Goal: Communication & Community: Answer question/provide support

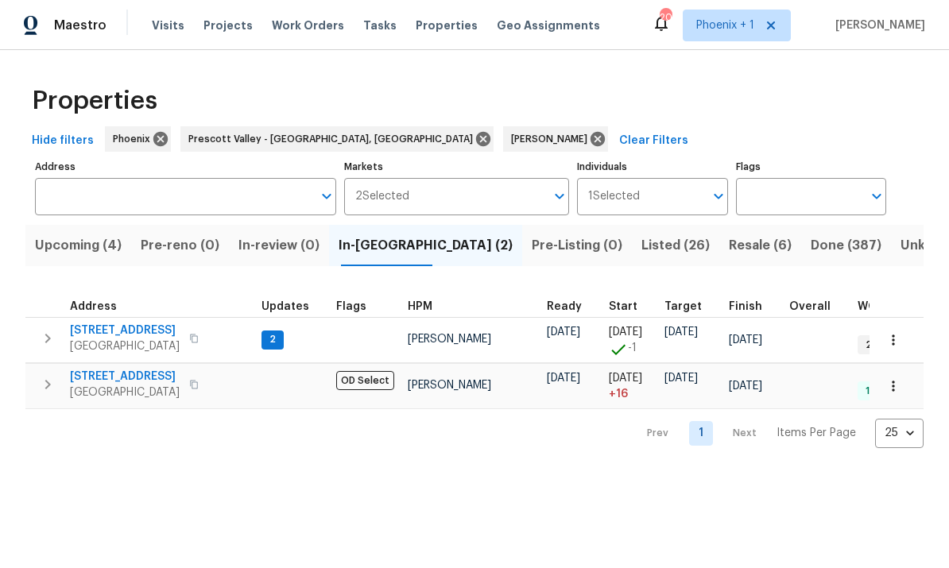
click at [532, 237] on span "Pre-Listing (0)" at bounding box center [577, 245] width 91 height 22
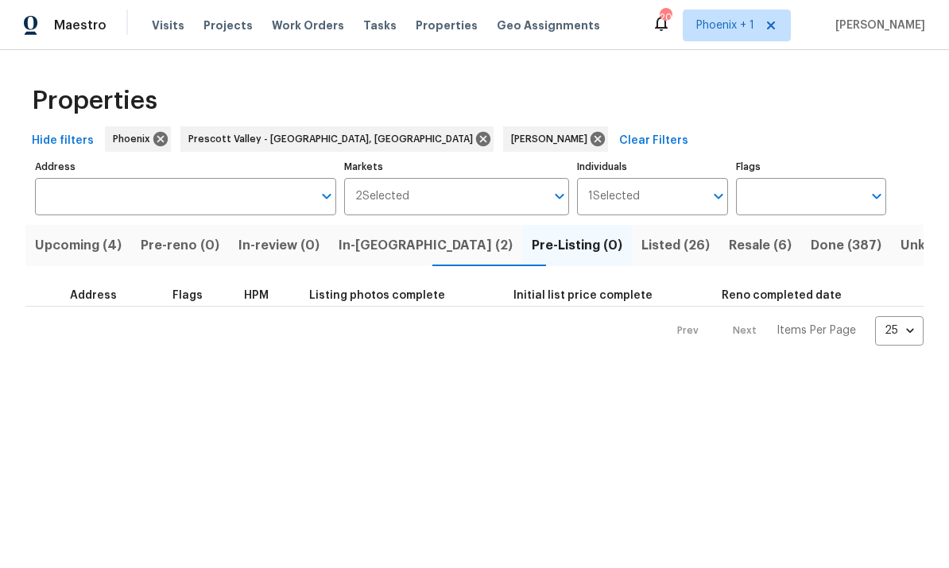
click at [394, 242] on span "In-reno (2)" at bounding box center [426, 245] width 174 height 22
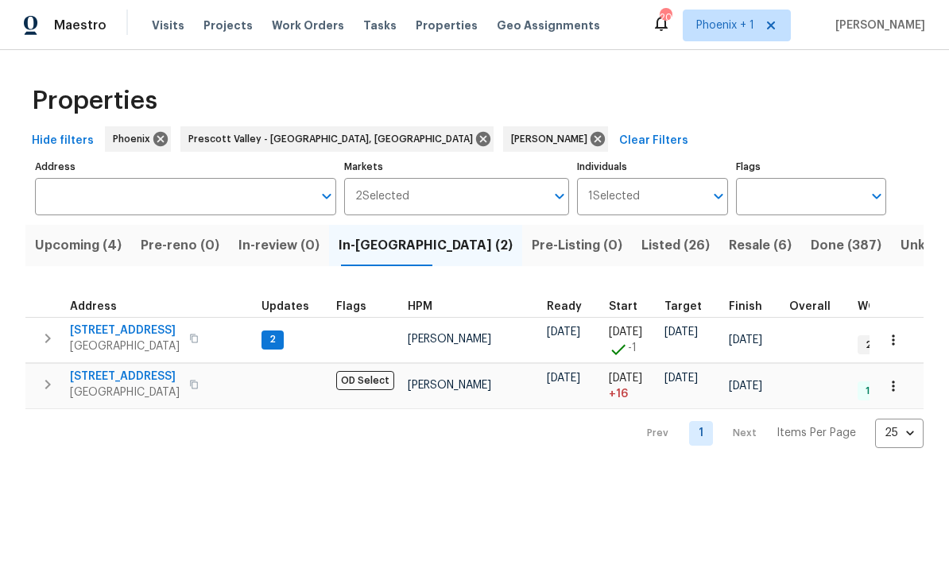
click at [641, 235] on span "Listed (26)" at bounding box center [675, 245] width 68 height 22
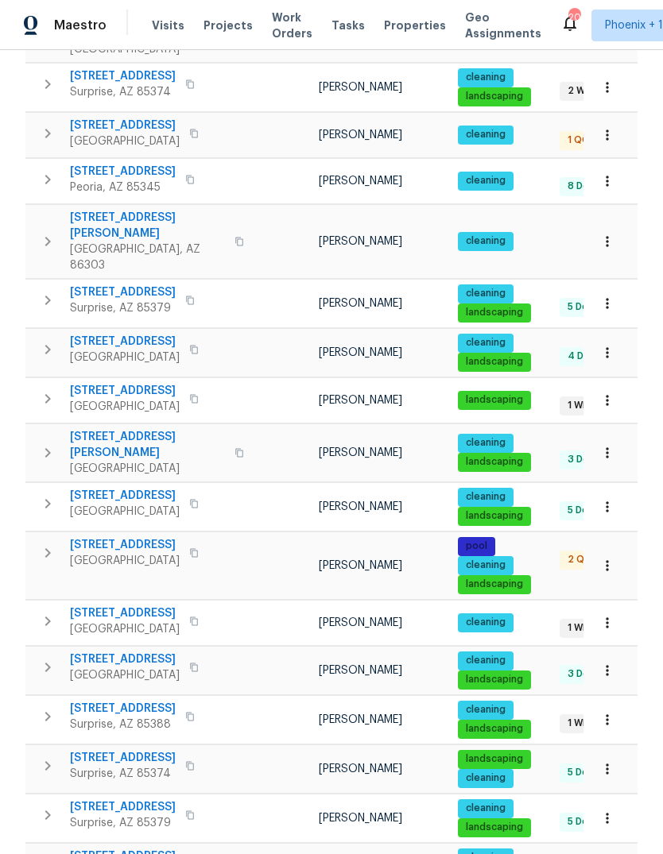
scroll to position [60, 0]
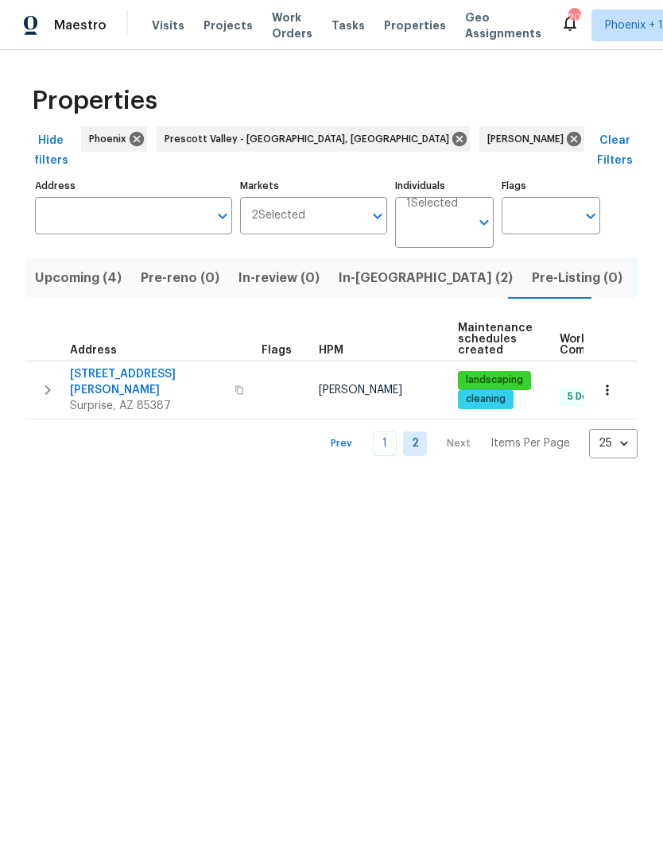
click at [388, 432] on link "1" at bounding box center [385, 444] width 24 height 25
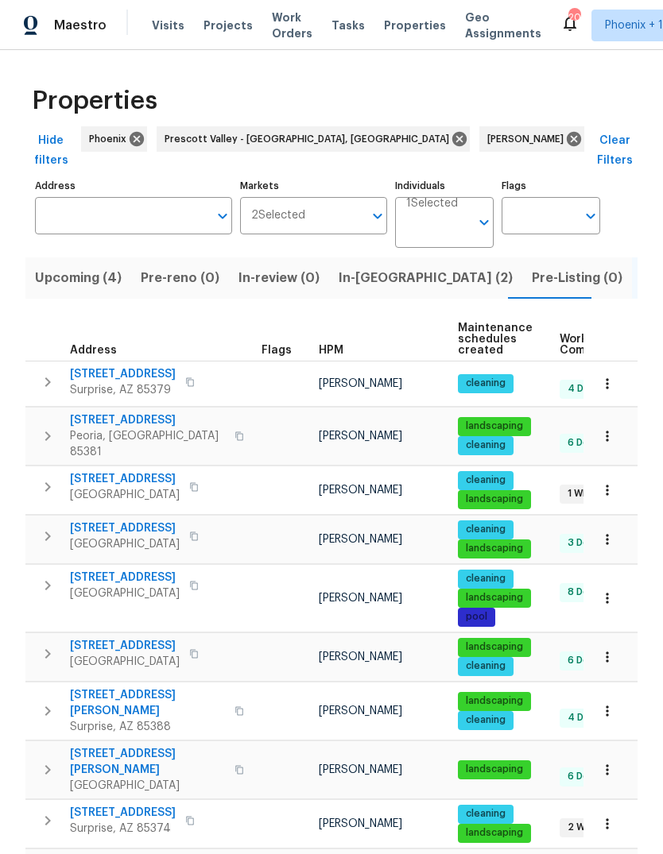
click at [532, 267] on span "Pre-Listing (0)" at bounding box center [577, 278] width 91 height 22
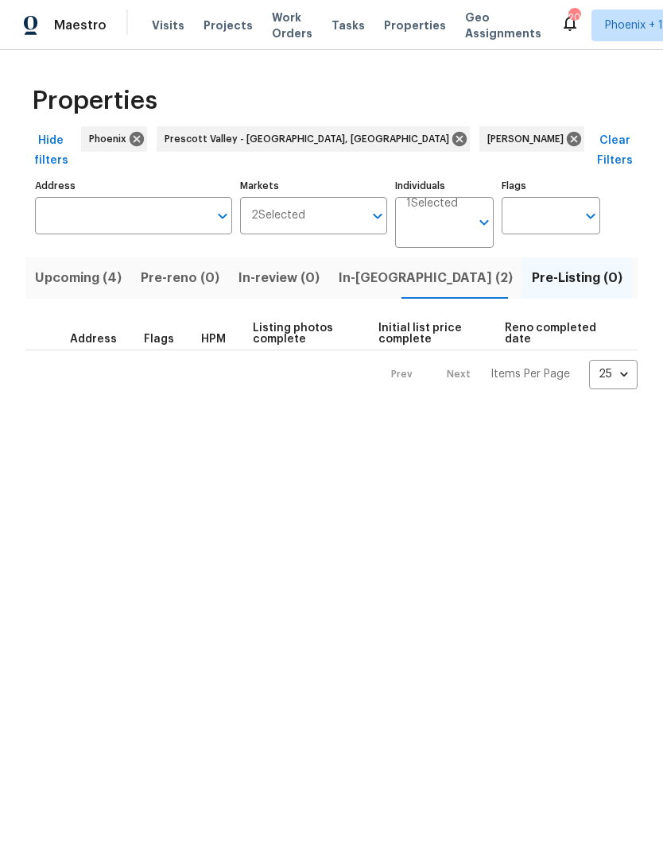
click at [641, 267] on span "Listed (26)" at bounding box center [675, 278] width 68 height 22
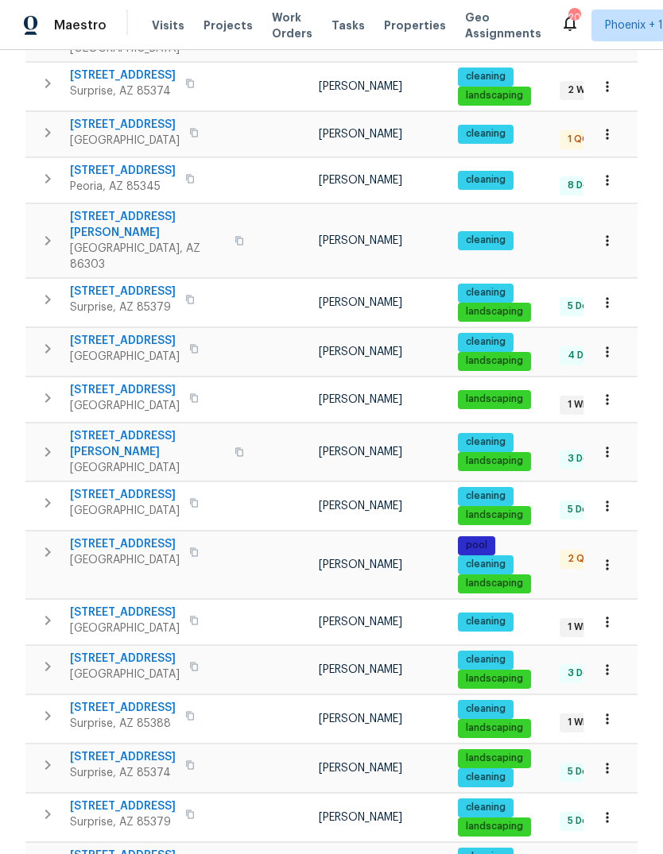
scroll to position [737, 0]
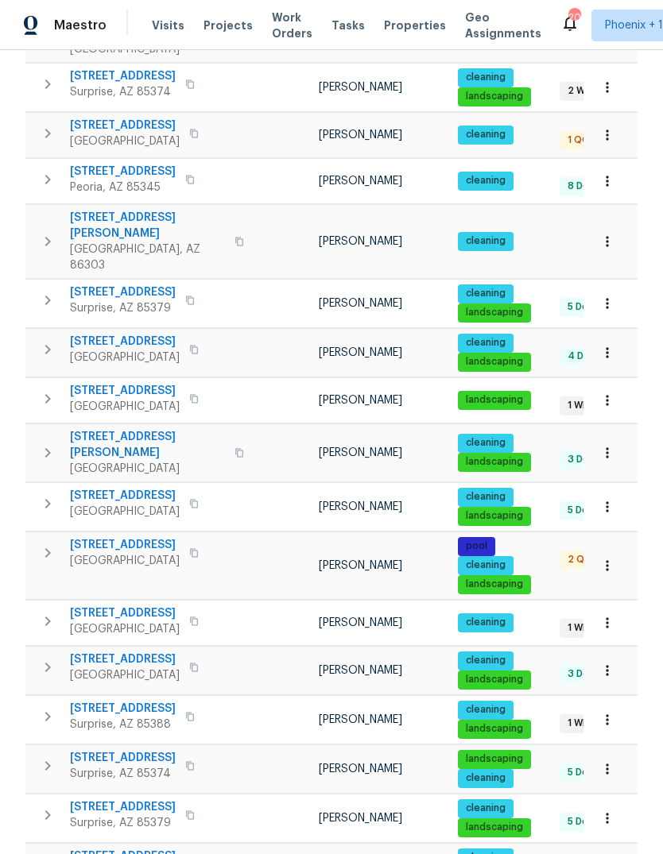
click at [45, 567] on icon "button" at bounding box center [47, 716] width 19 height 19
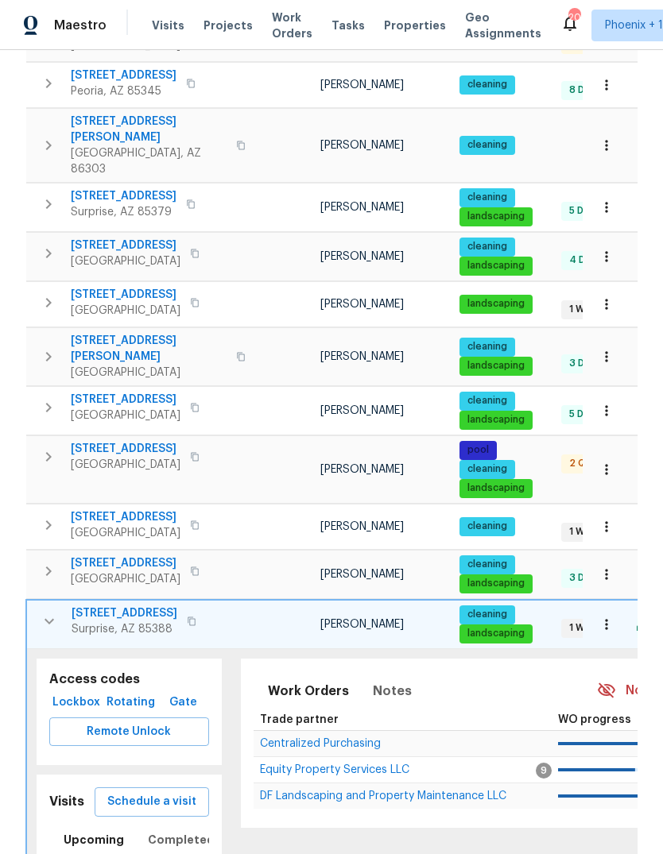
scroll to position [0, 0]
click at [353, 567] on span "Equity Property Services LLC" at bounding box center [334, 770] width 149 height 11
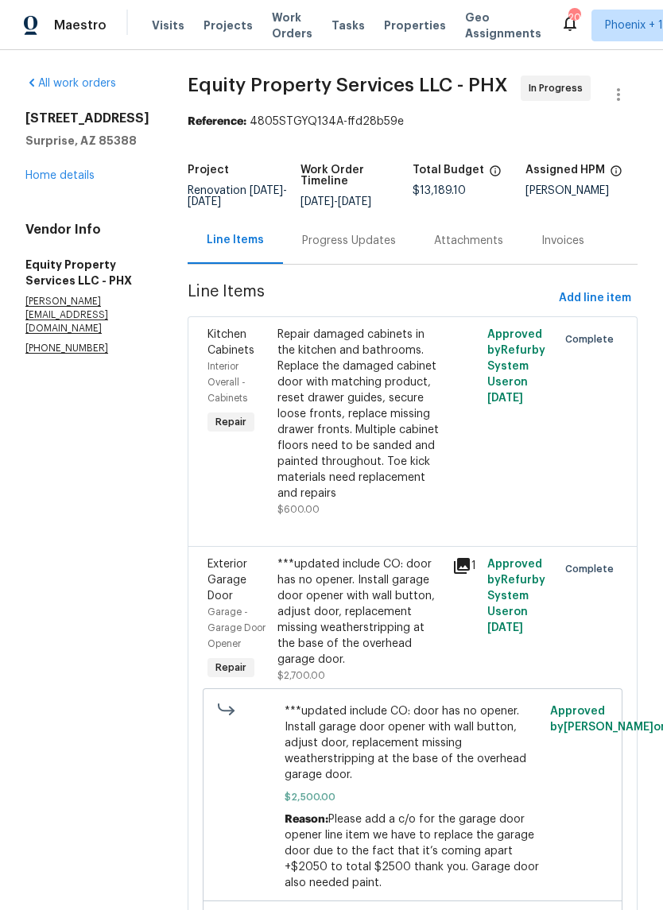
click at [310, 240] on div "Progress Updates" at bounding box center [349, 241] width 94 height 16
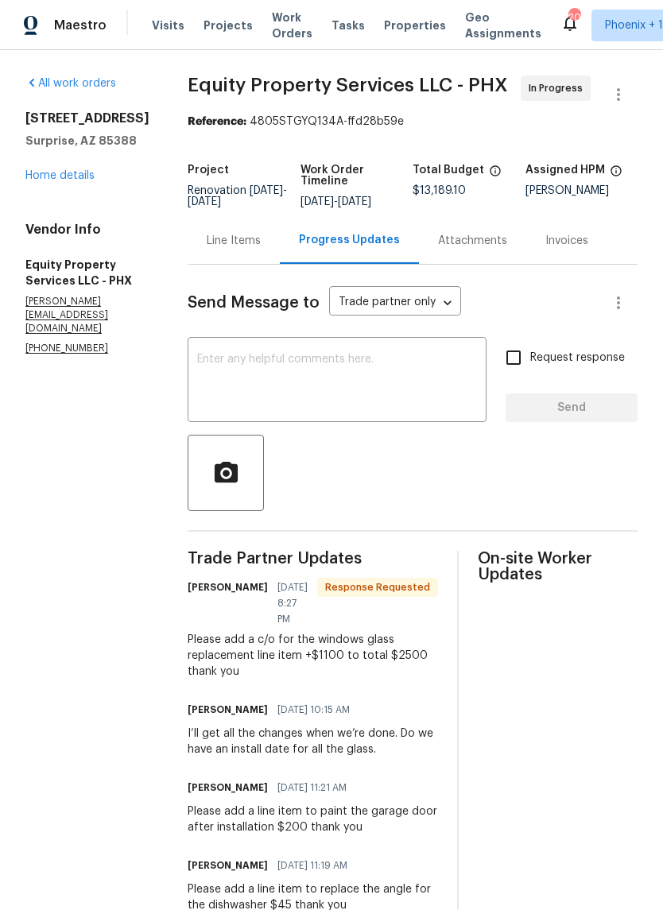
click at [413, 374] on textarea at bounding box center [337, 382] width 280 height 56
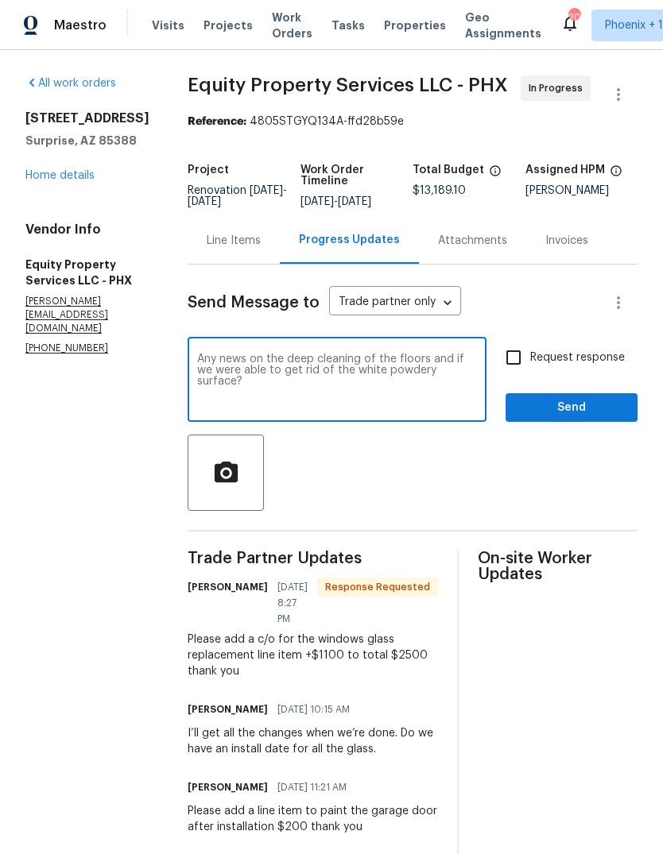
type textarea "Any news on the deep cleaning of the floors and if we were able to get rid of t…"
click at [432, 478] on div at bounding box center [413, 473] width 450 height 76
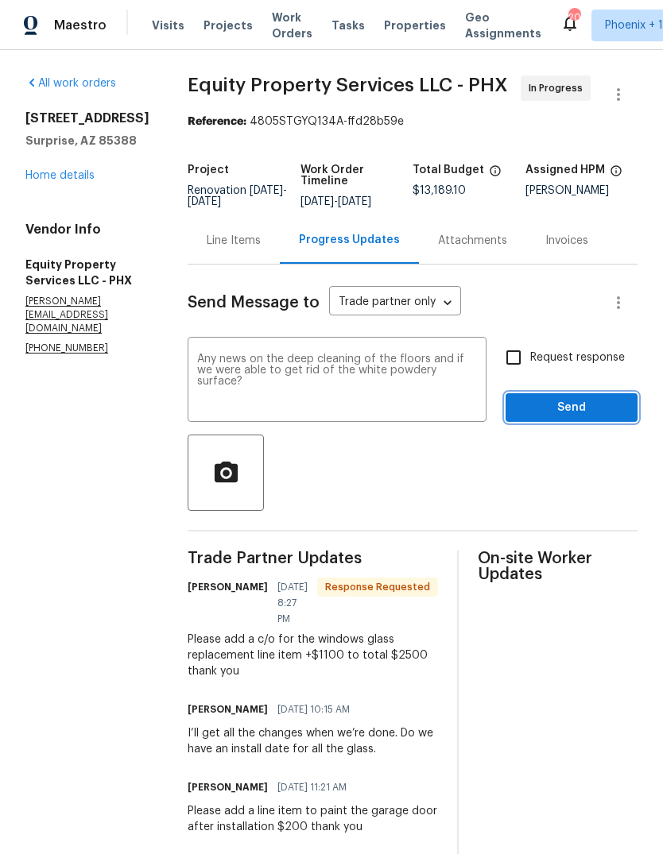
click at [571, 407] on span "Send" at bounding box center [571, 408] width 107 height 20
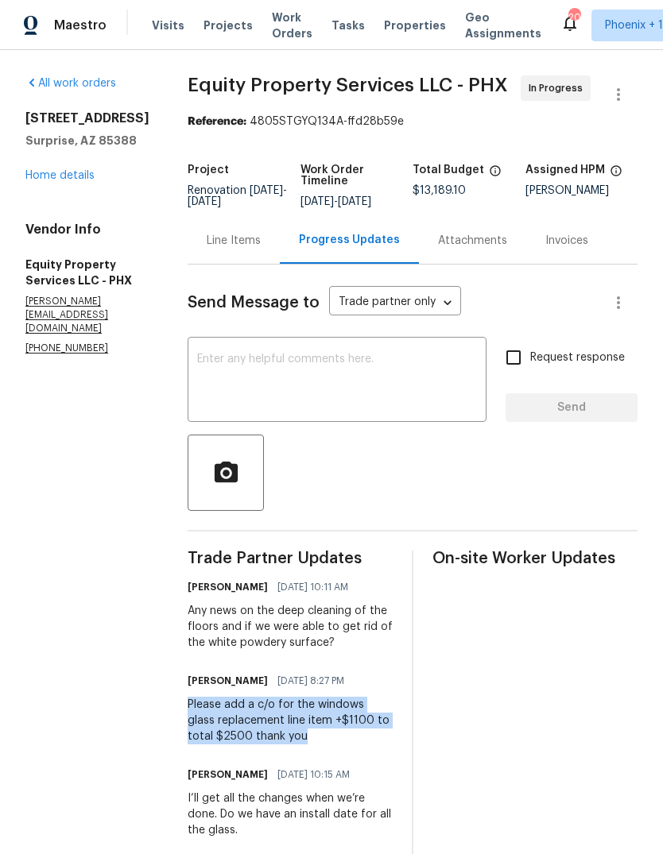
click at [207, 239] on div "Line Items" at bounding box center [234, 241] width 54 height 16
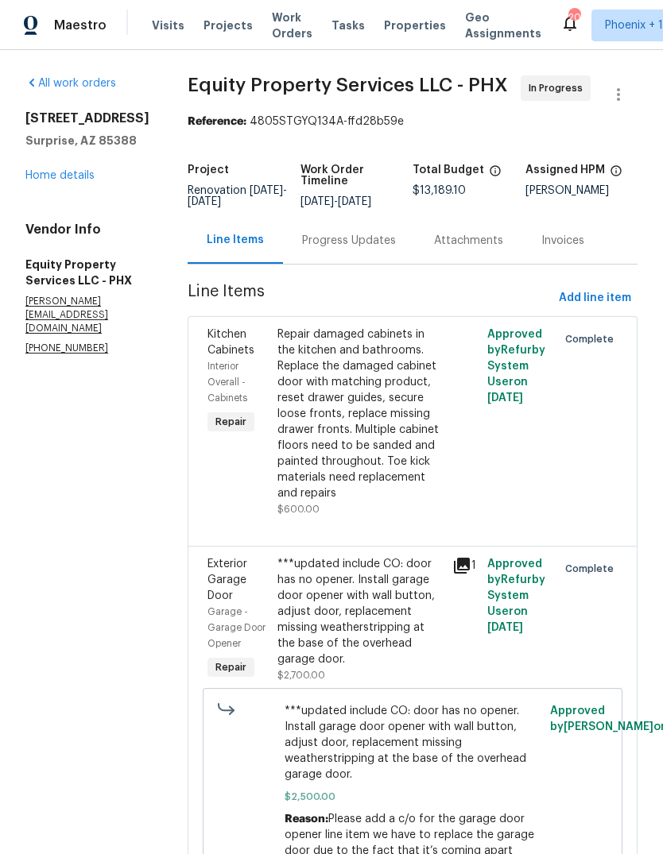
click at [323, 236] on div "Progress Updates" at bounding box center [349, 241] width 94 height 16
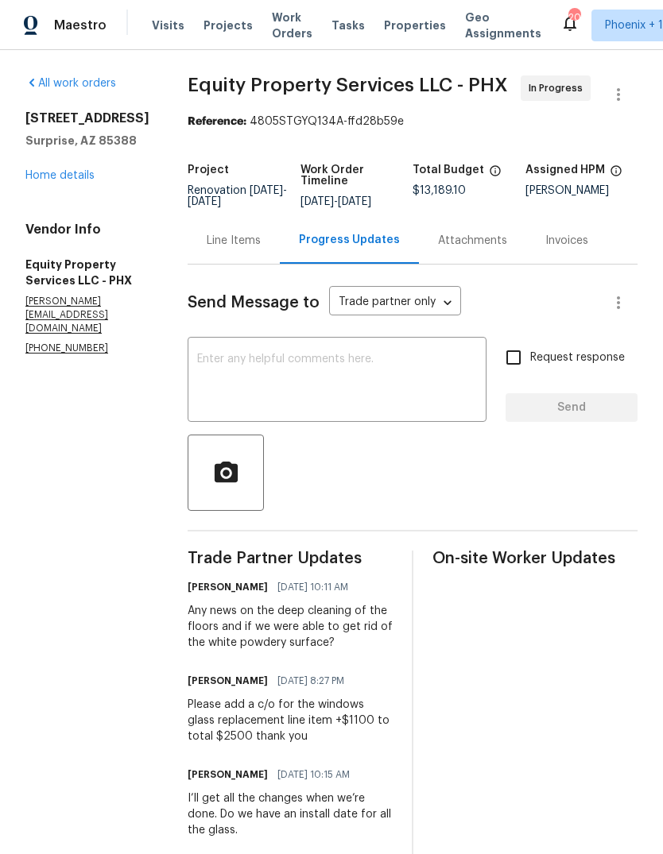
click at [307, 369] on textarea at bounding box center [337, 382] width 280 height 56
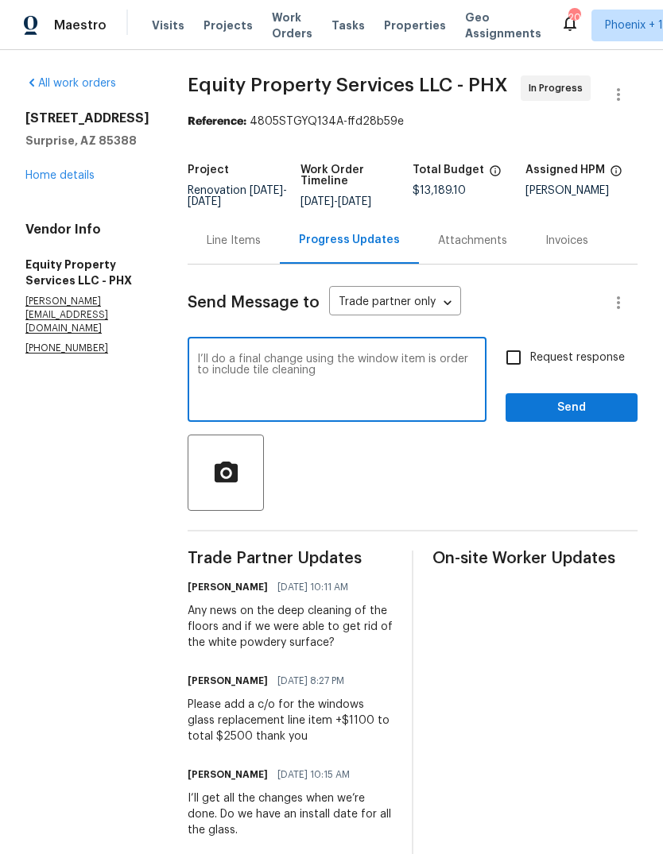
click at [403, 358] on textarea "I’ll do a final change using the window item is order to include tile cleaning" at bounding box center [337, 382] width 280 height 56
click at [404, 489] on div at bounding box center [413, 473] width 450 height 76
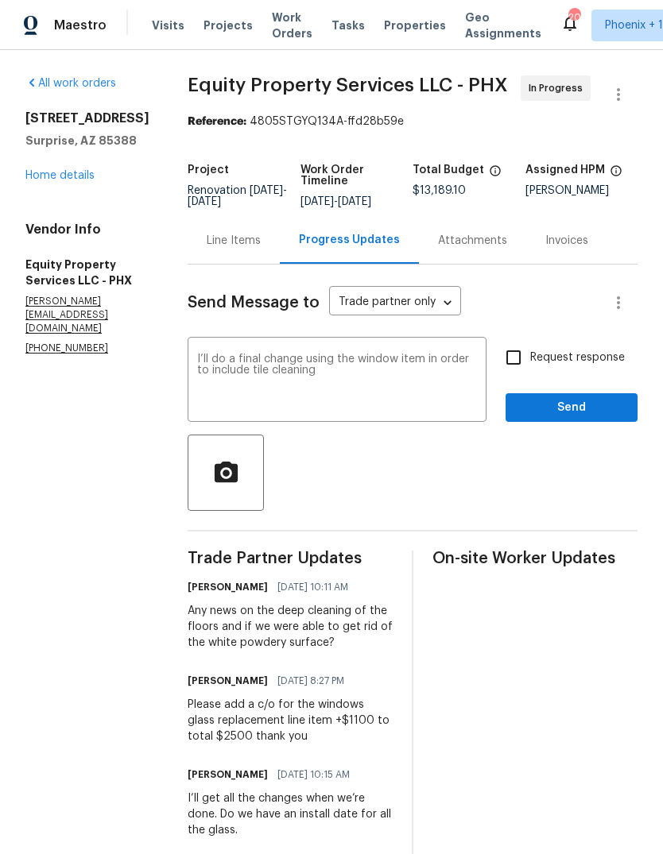
click at [367, 382] on textarea "I’ll do a final change using the window item in order to include tile cleaning" at bounding box center [337, 382] width 280 height 56
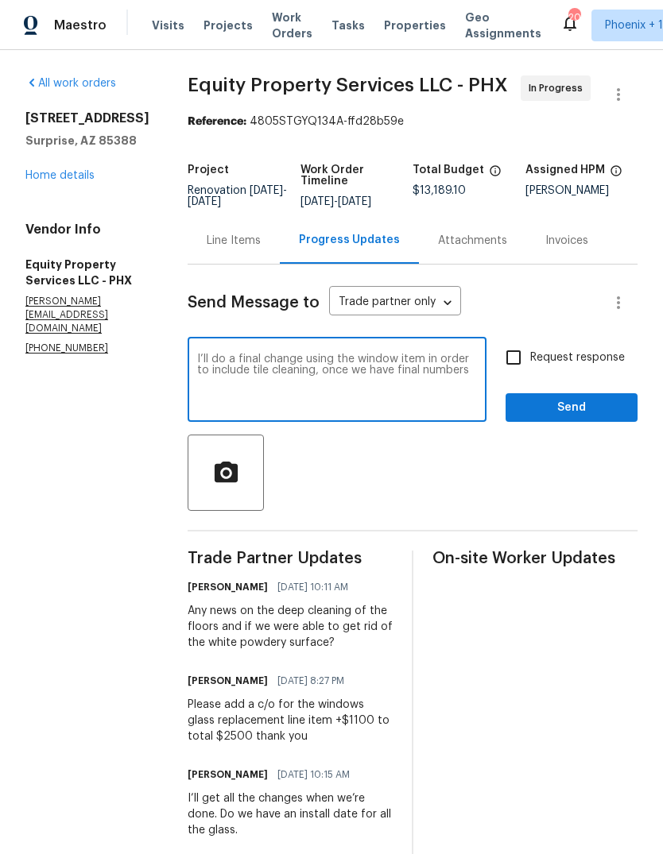
type textarea "I’ll do a final change using the window item in order to include tile cleaning,…"
click at [597, 413] on span "Send" at bounding box center [571, 408] width 107 height 20
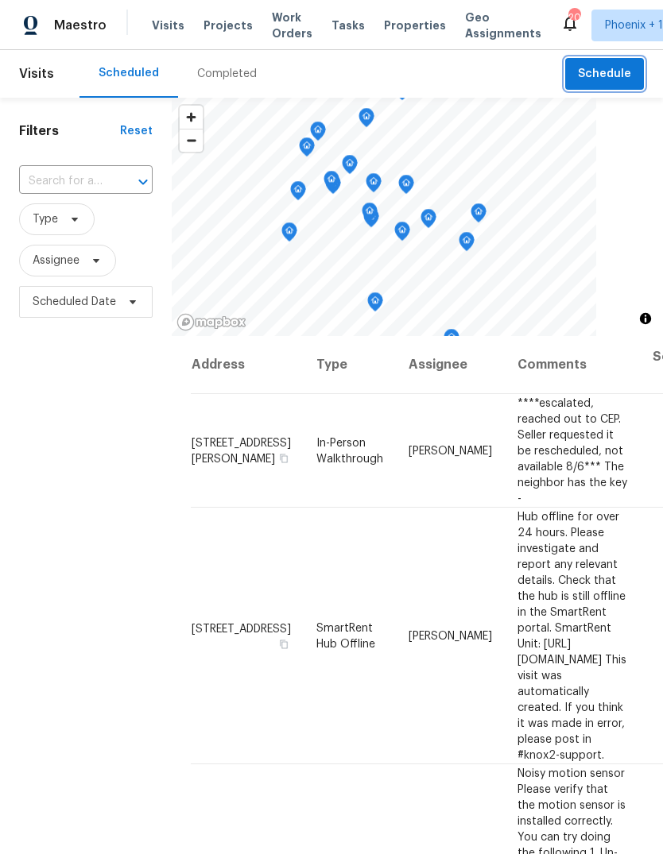
click at [602, 81] on span "Schedule" at bounding box center [604, 74] width 53 height 20
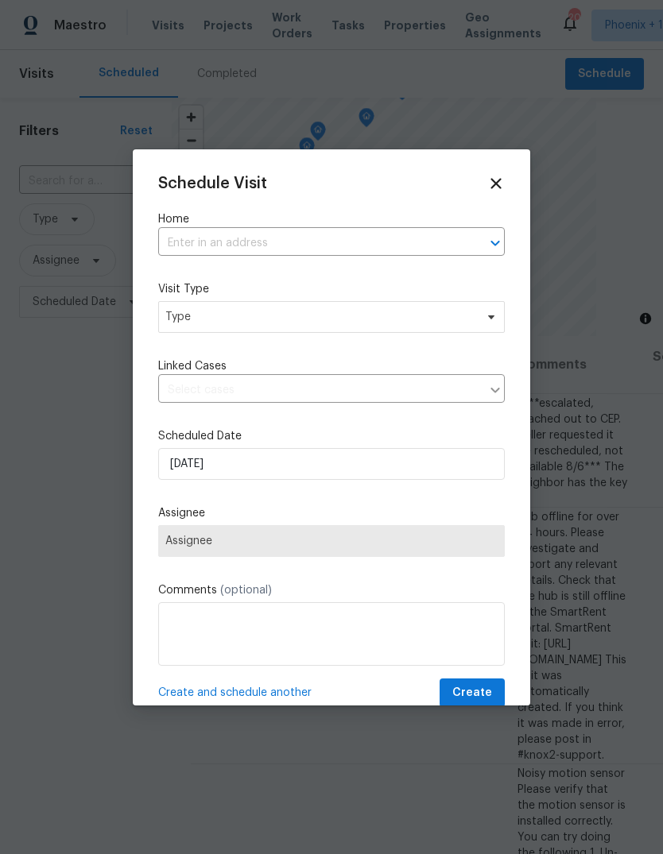
click at [252, 239] on input "text" at bounding box center [309, 243] width 302 height 25
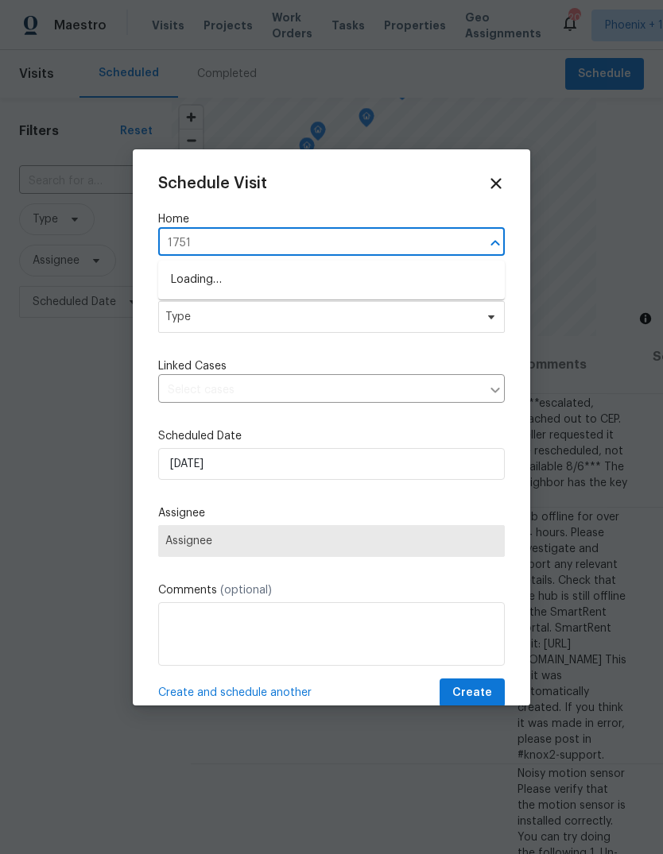
type input "17517"
click at [332, 310] on li "17517 W Ventura St, Surprise, AZ 85388" at bounding box center [331, 306] width 347 height 26
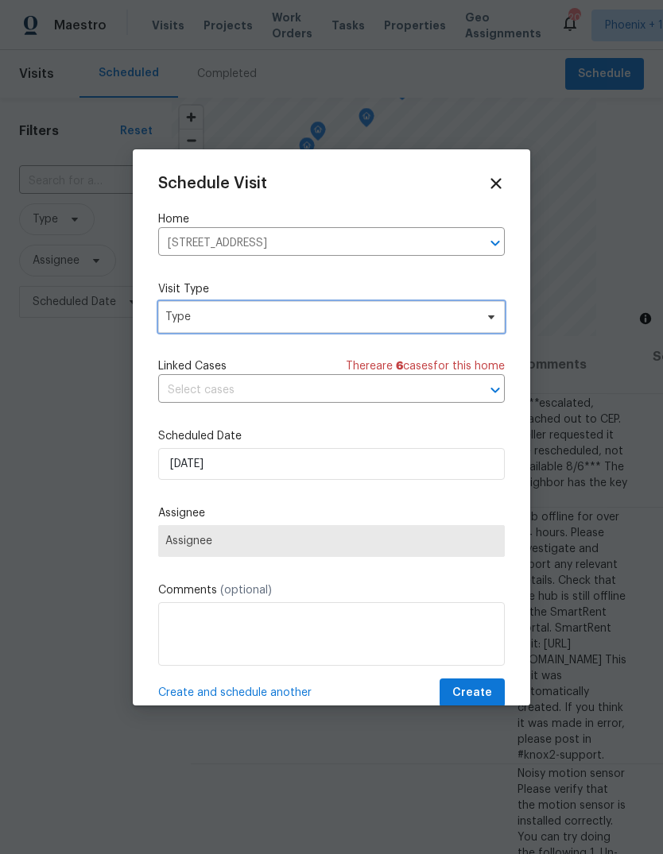
click at [275, 325] on span "Type" at bounding box center [319, 317] width 309 height 16
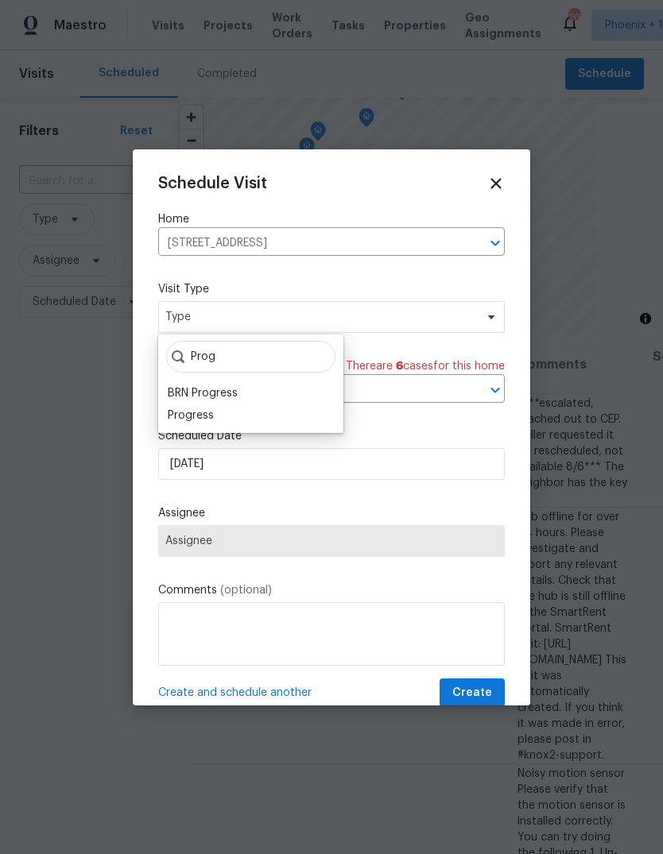
type input "Prog"
click at [211, 408] on div "Progress" at bounding box center [191, 416] width 46 height 16
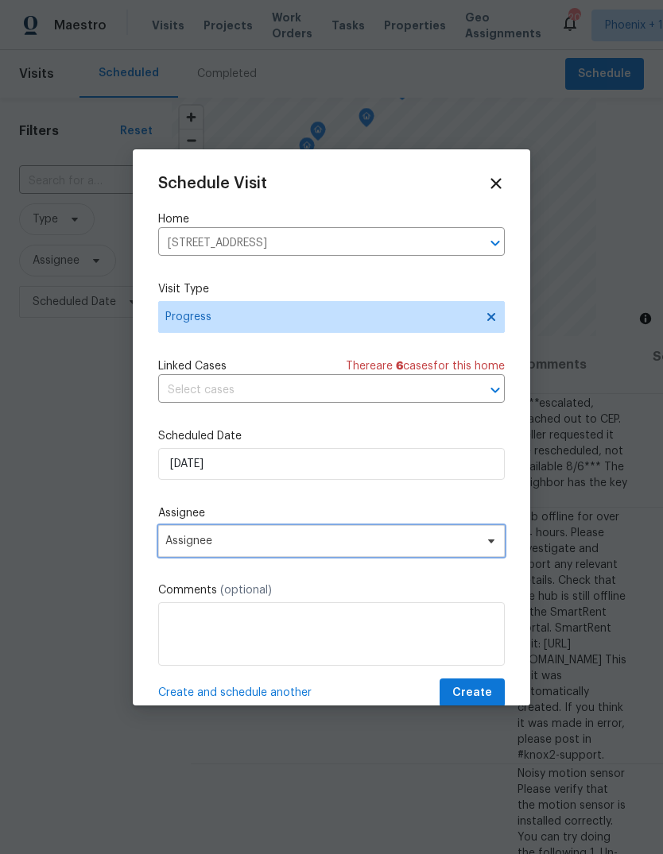
click at [225, 548] on span "Assignee" at bounding box center [321, 541] width 312 height 13
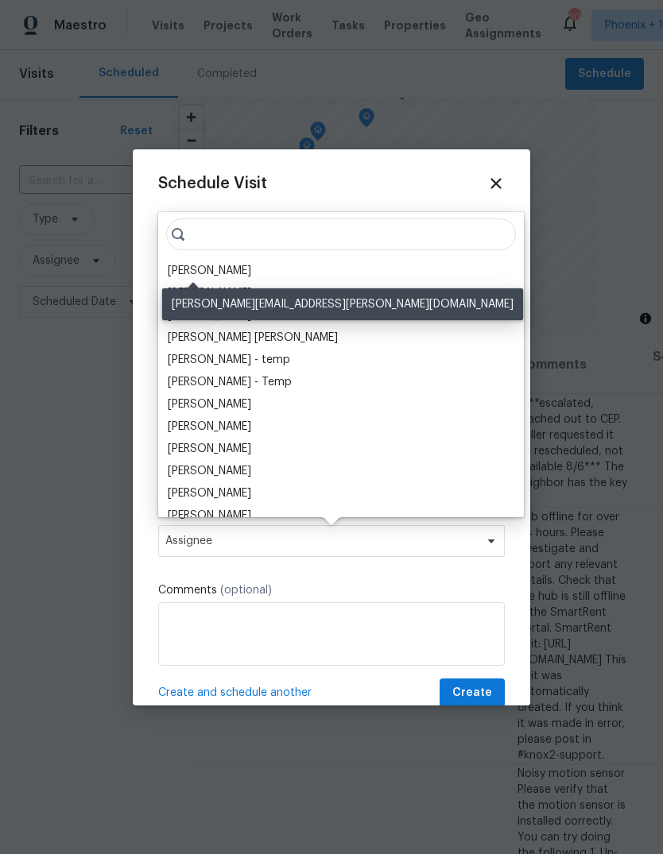
click at [207, 274] on div "[PERSON_NAME]" at bounding box center [209, 271] width 83 height 16
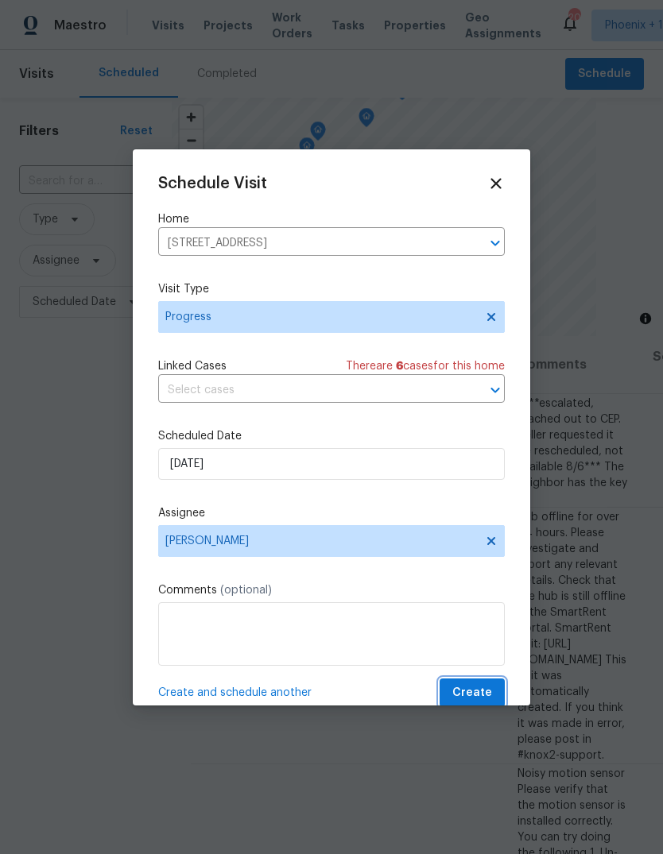
click at [489, 698] on span "Create" at bounding box center [472, 694] width 40 height 20
